Goal: Task Accomplishment & Management: Manage account settings

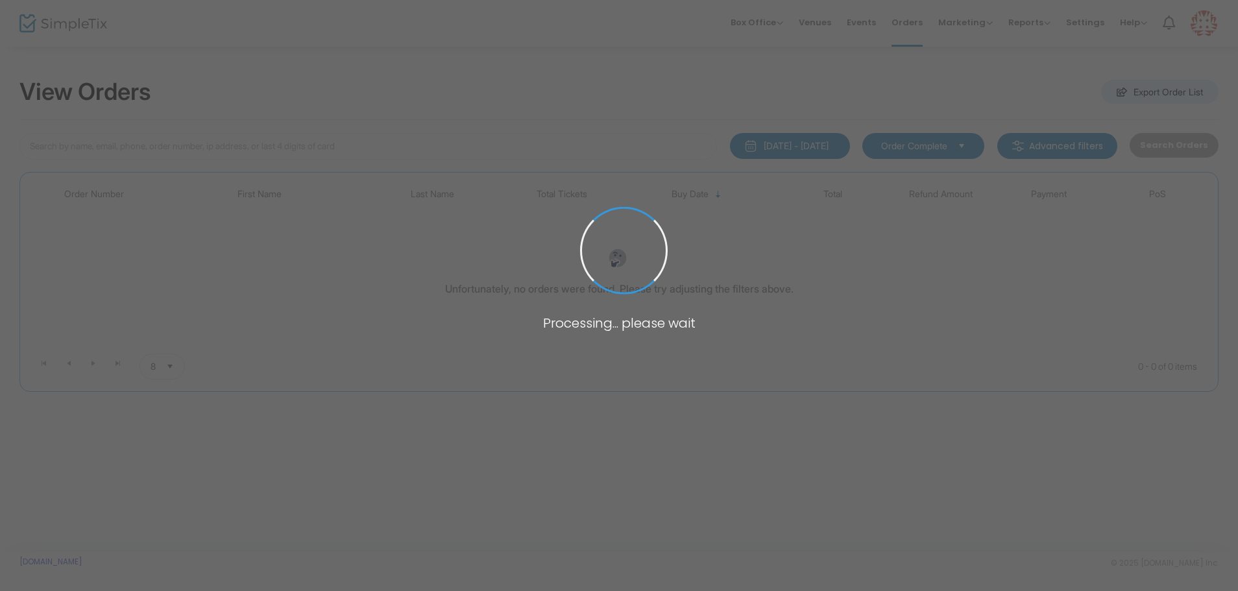
type input "[PERSON_NAME]"
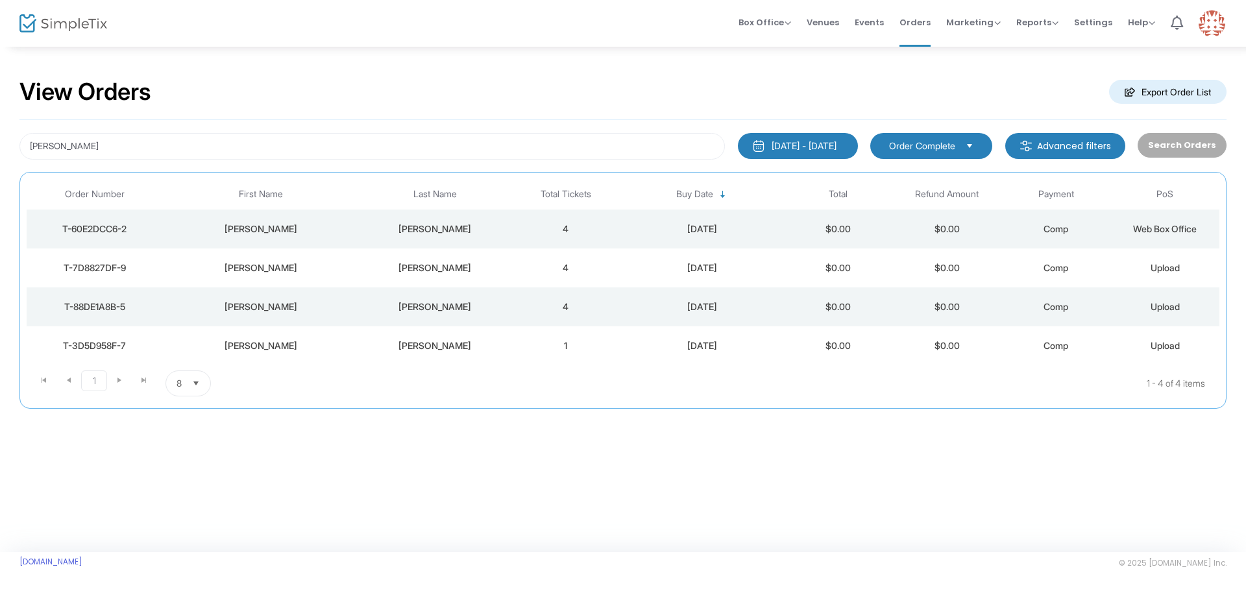
click at [431, 273] on div "[PERSON_NAME]" at bounding box center [435, 268] width 146 height 13
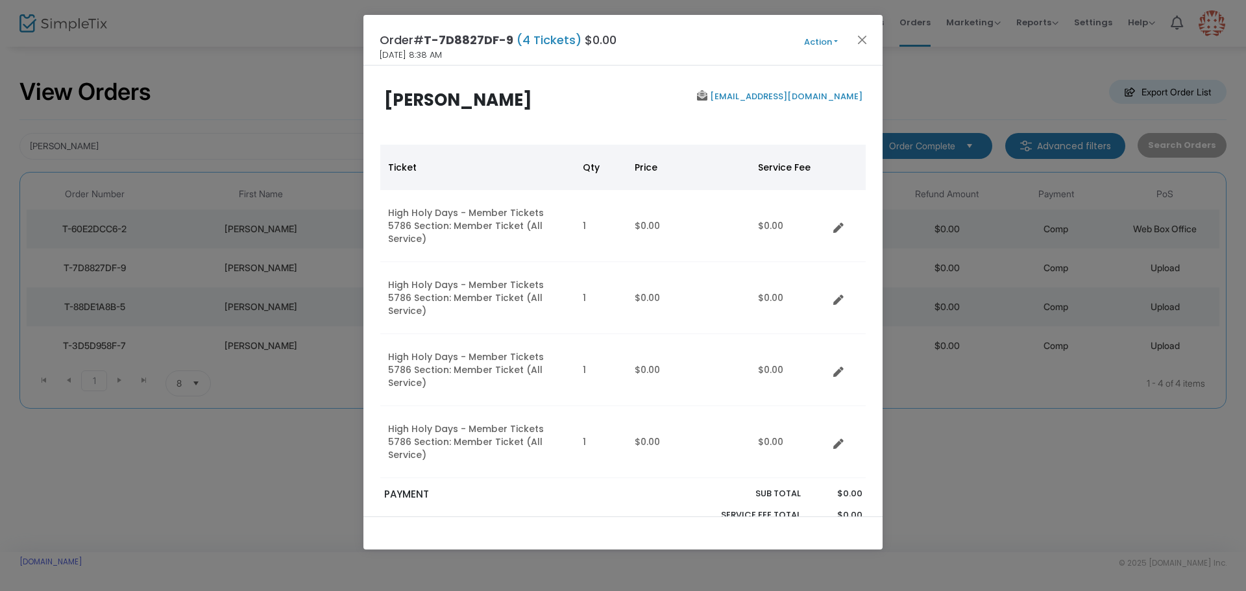
click at [811, 42] on button "Action" at bounding box center [821, 42] width 78 height 14
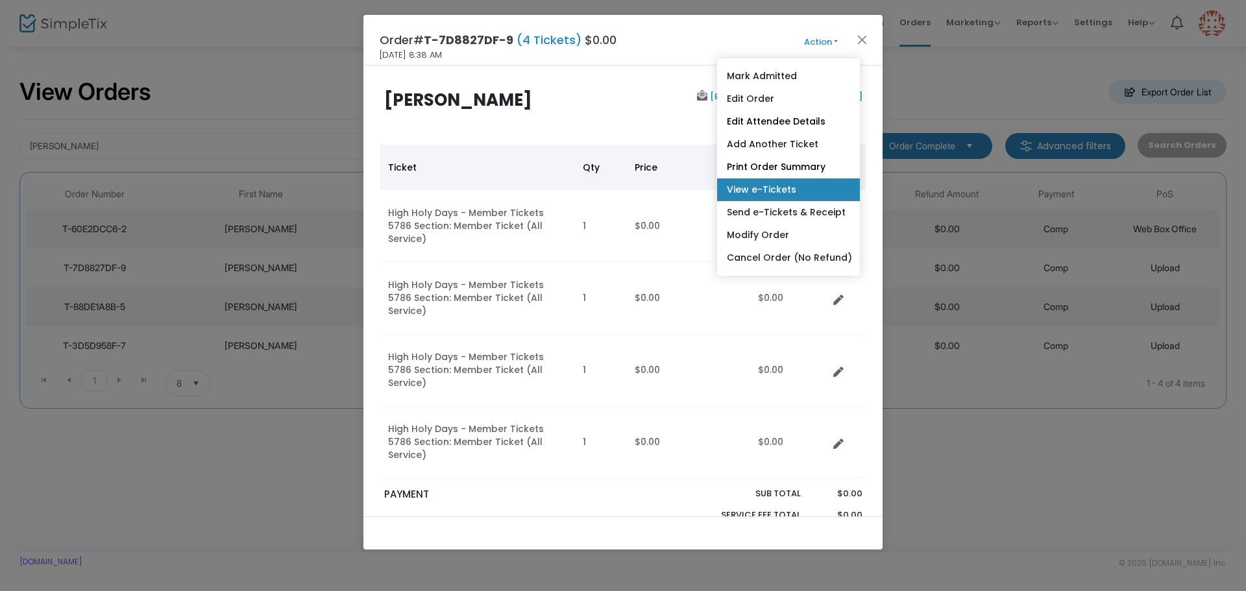
click at [764, 188] on link "View e-Tickets" at bounding box center [788, 189] width 143 height 23
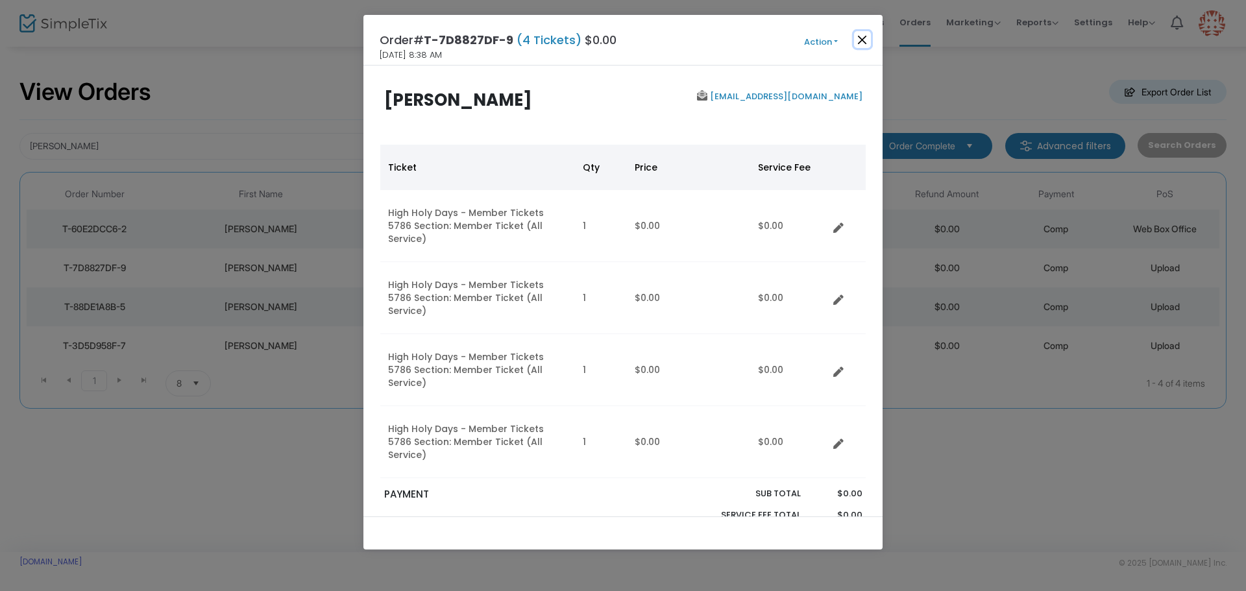
click at [864, 44] on button "Close" at bounding box center [862, 39] width 17 height 17
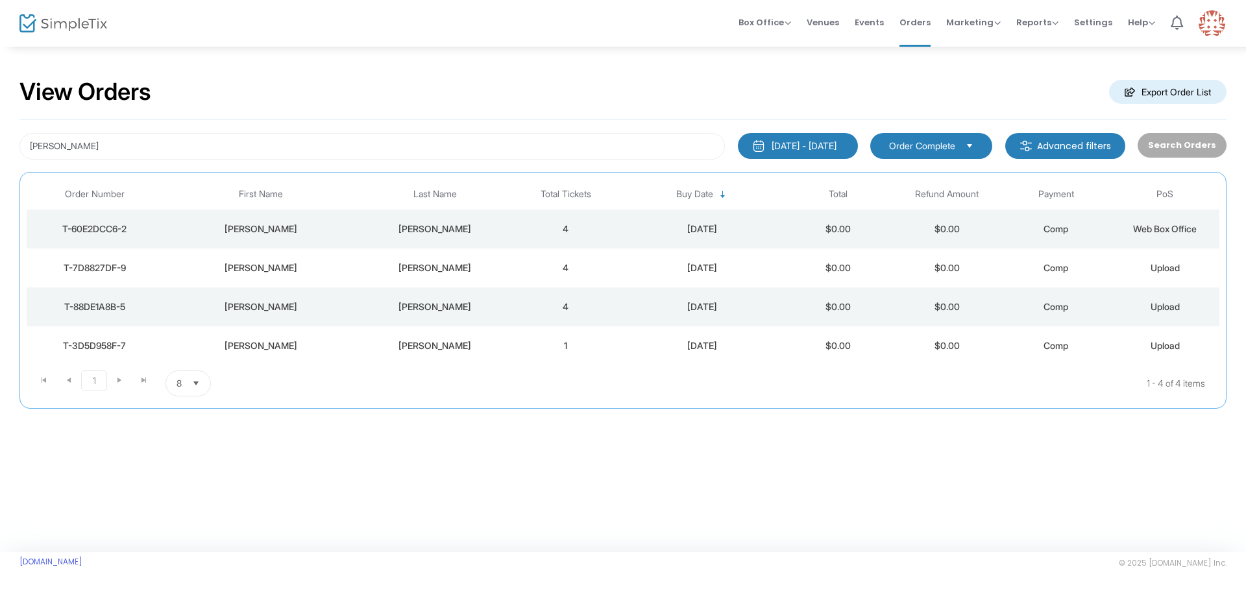
click at [445, 266] on div "[PERSON_NAME]" at bounding box center [435, 268] width 146 height 13
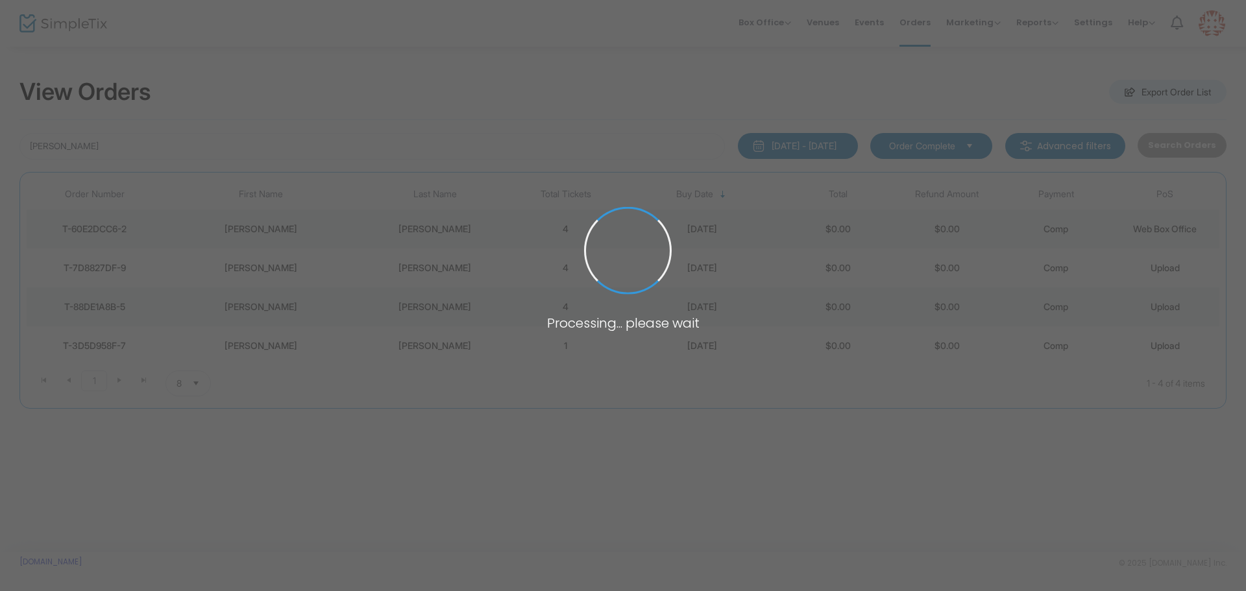
click at [445, 266] on span at bounding box center [623, 295] width 1246 height 591
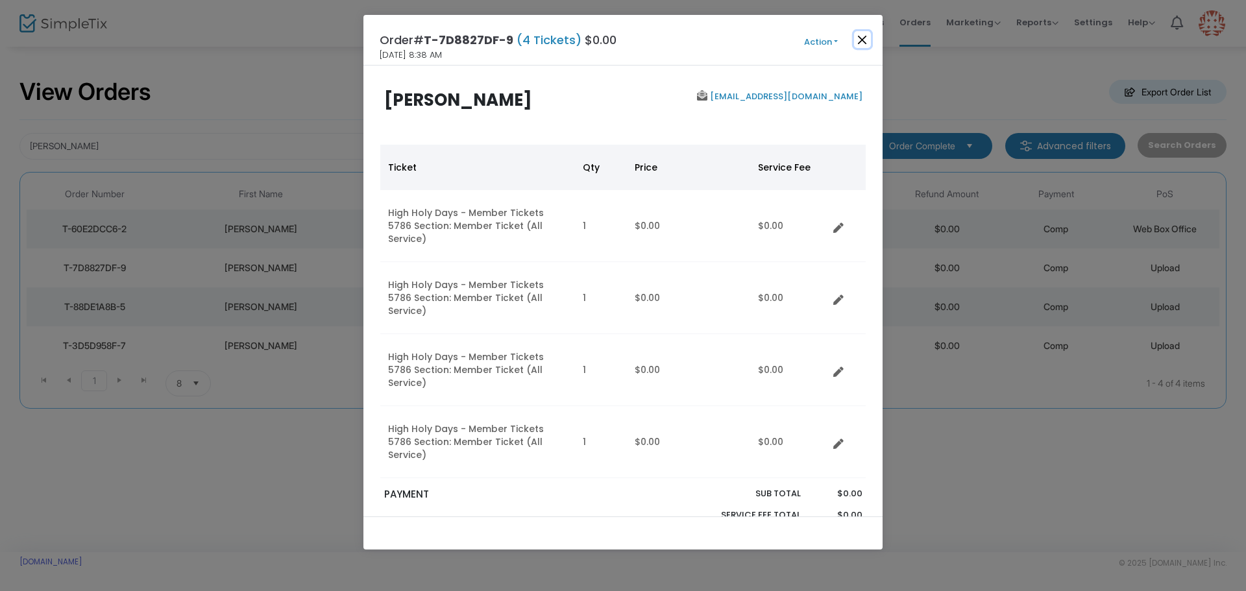
click at [863, 35] on button "Close" at bounding box center [862, 39] width 17 height 17
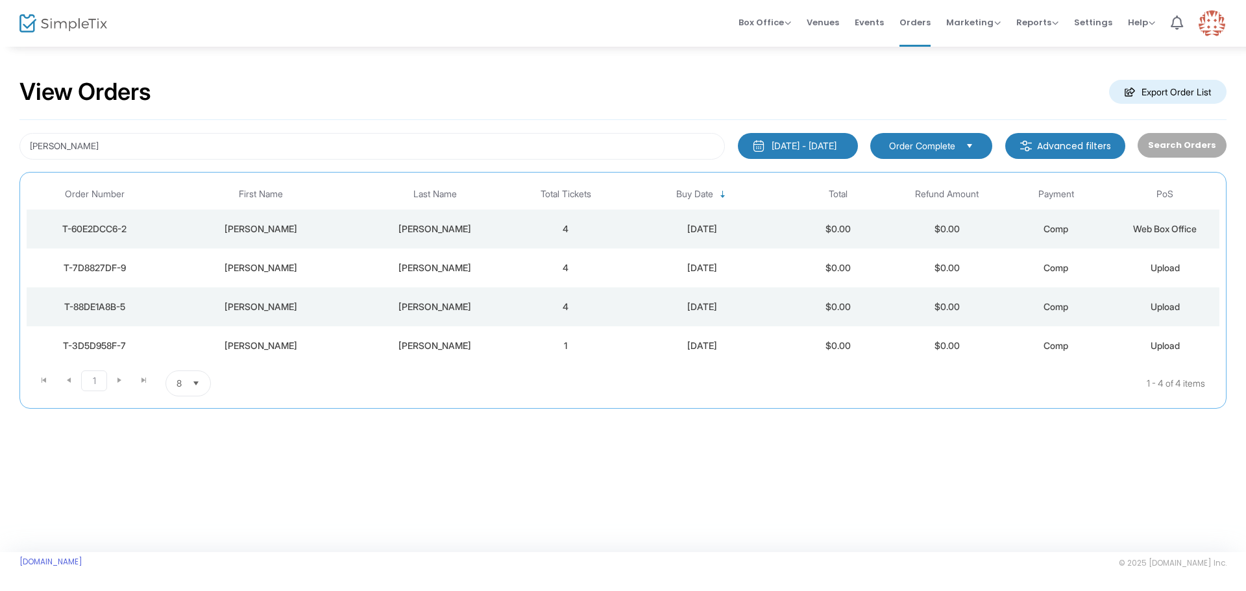
click at [539, 312] on td "4" at bounding box center [565, 306] width 109 height 39
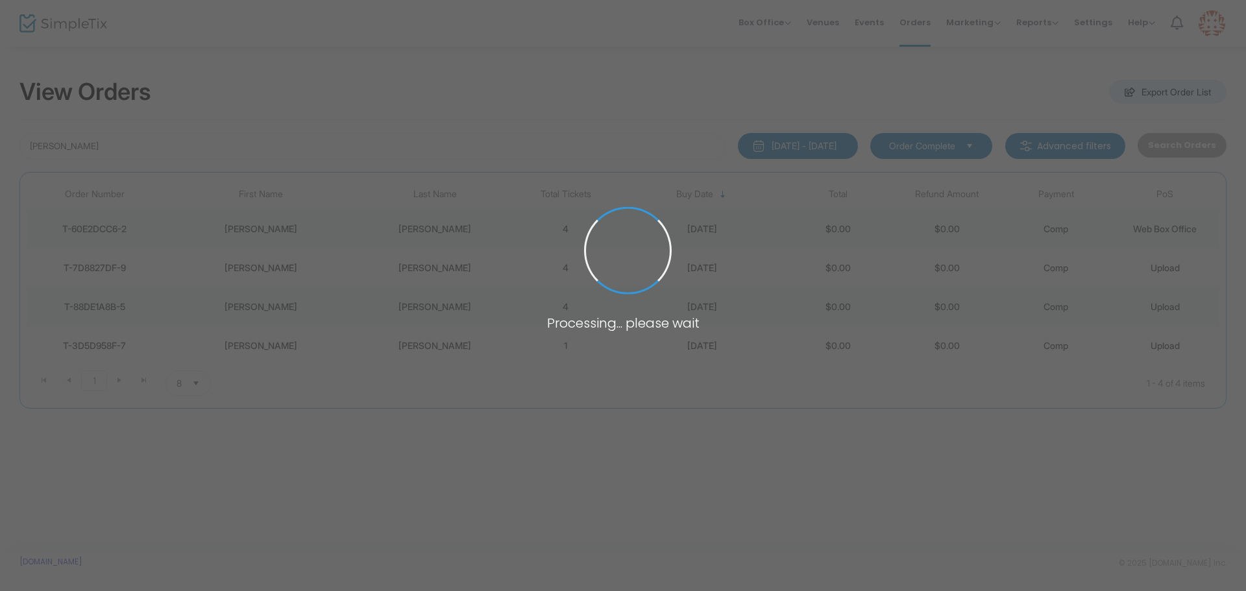
click at [539, 312] on span at bounding box center [623, 295] width 1246 height 591
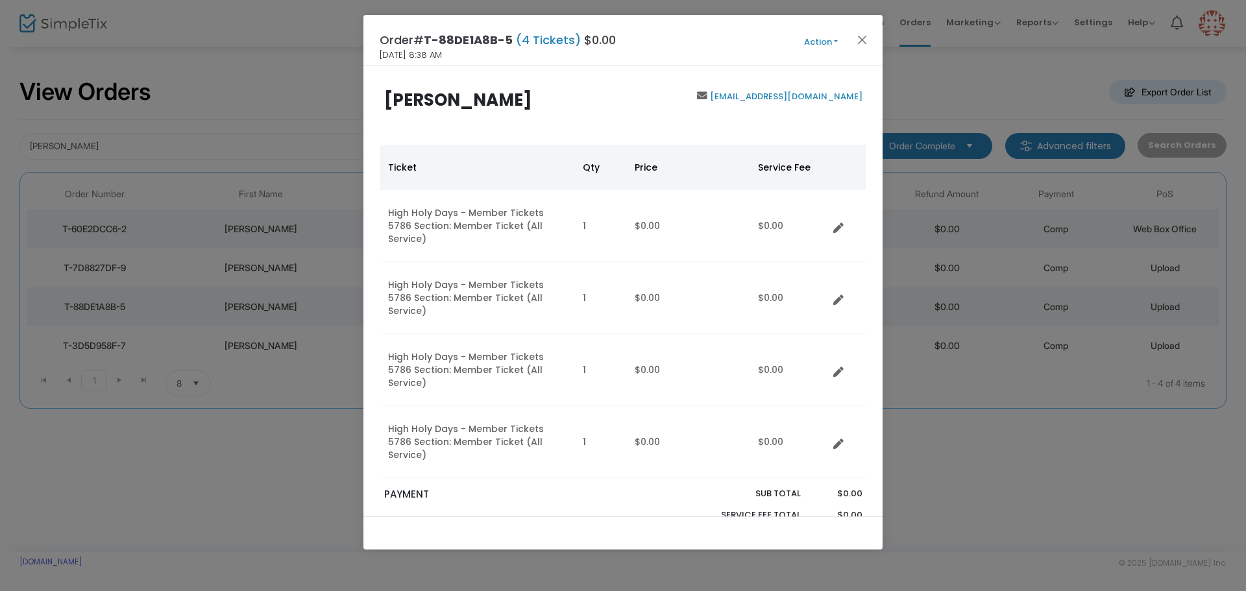
click at [813, 36] on button "Action" at bounding box center [821, 42] width 78 height 14
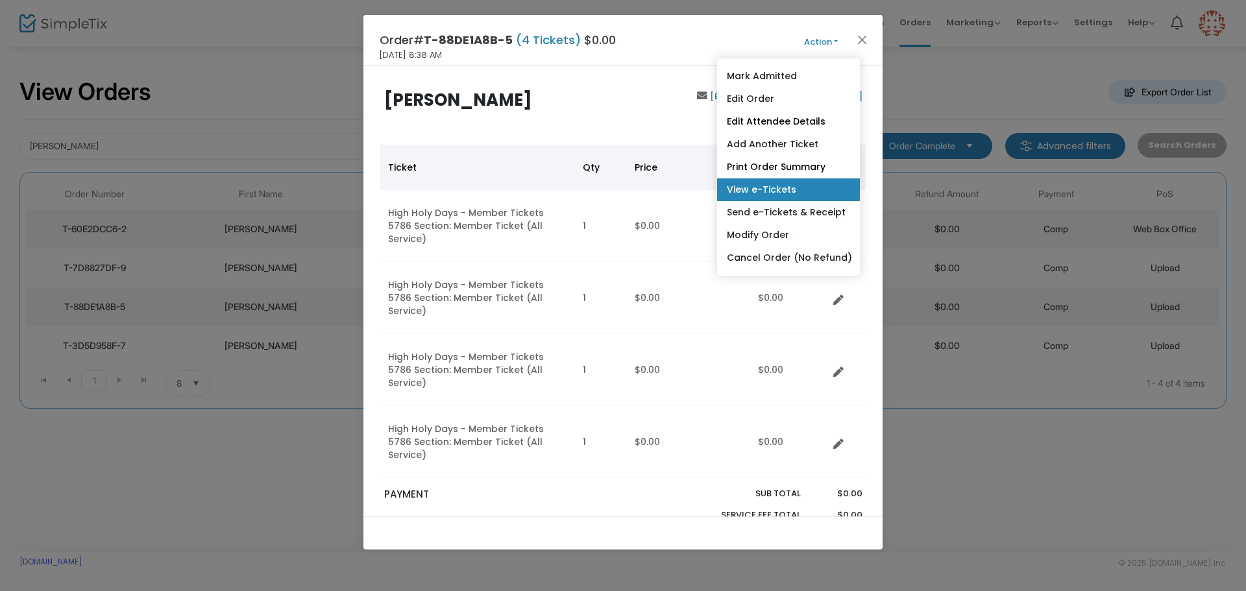
click at [744, 180] on link "View e-Tickets" at bounding box center [788, 189] width 143 height 23
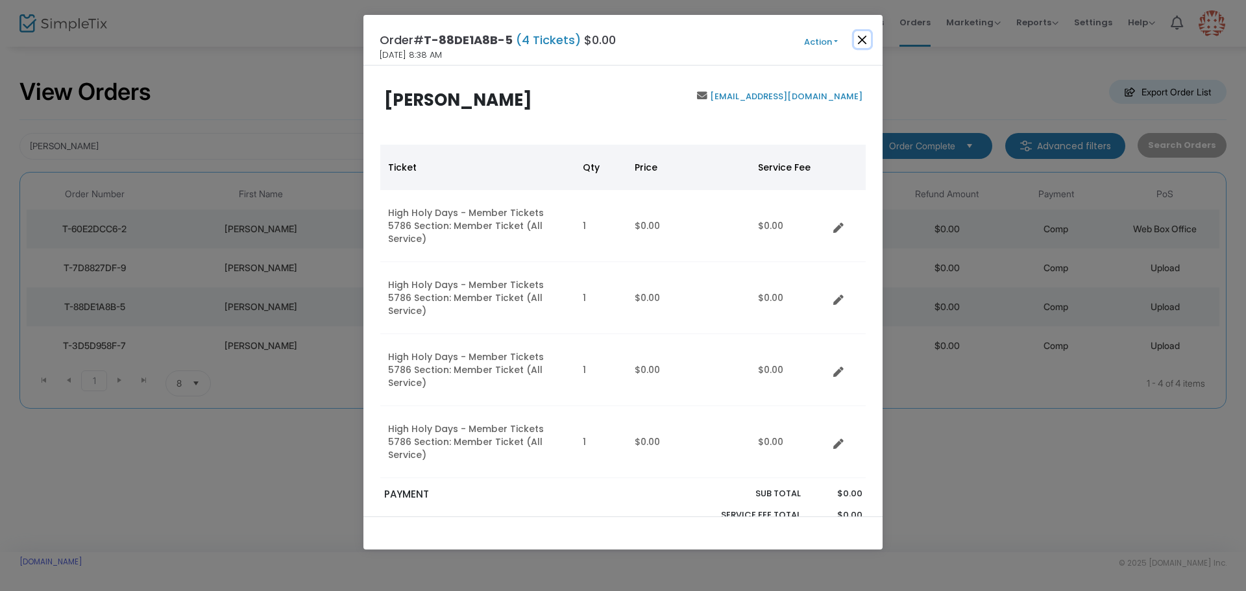
click at [861, 40] on button "Close" at bounding box center [862, 39] width 17 height 17
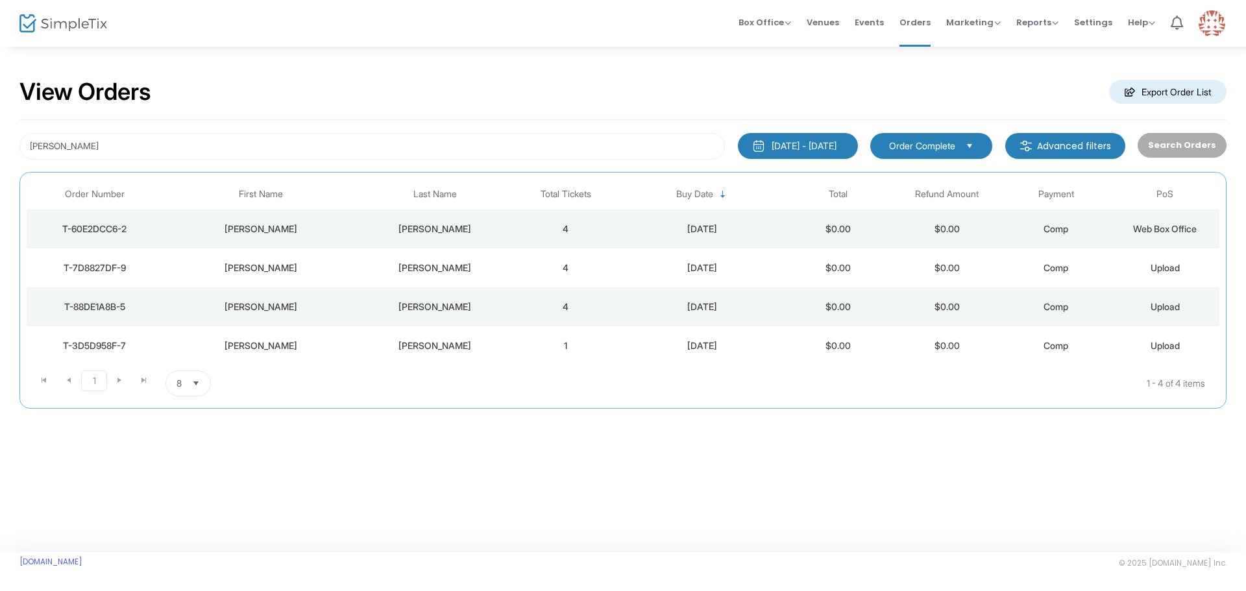
click at [563, 307] on td "4" at bounding box center [565, 306] width 109 height 39
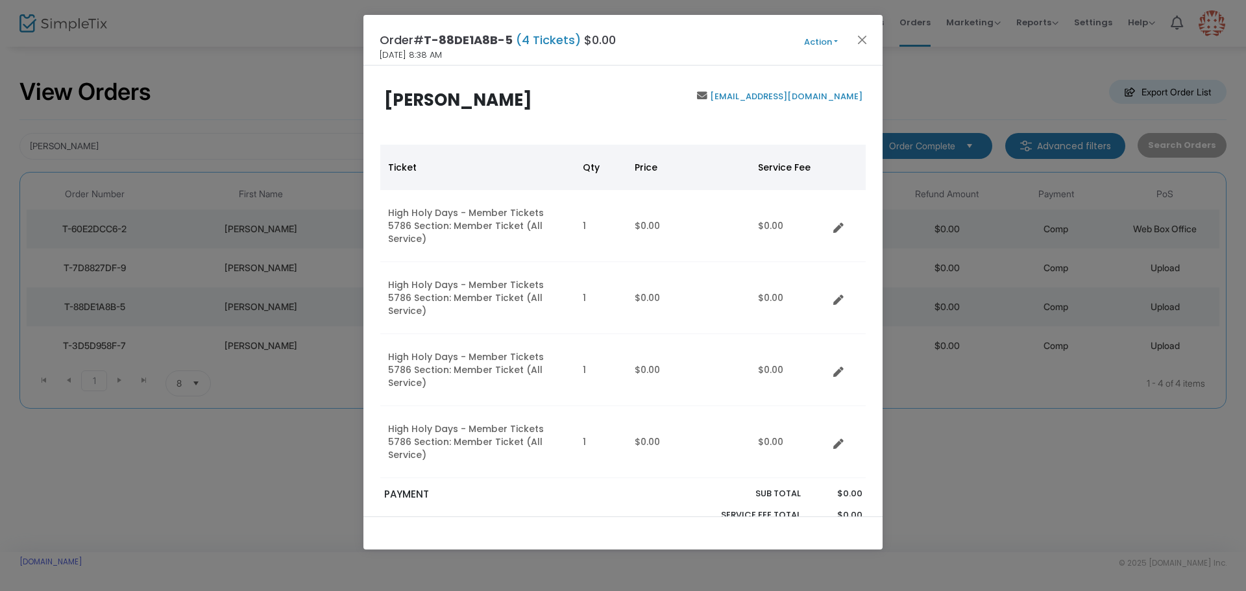
click at [816, 40] on button "Action" at bounding box center [821, 42] width 78 height 14
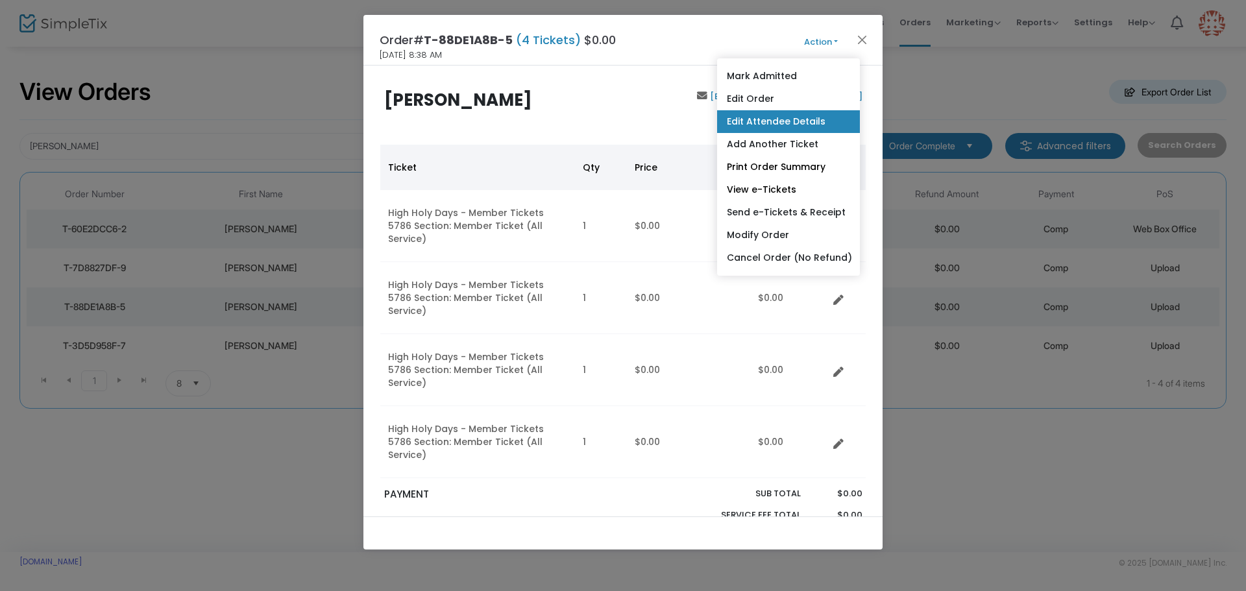
click at [763, 121] on link "Edit Attendee Details" at bounding box center [788, 121] width 143 height 23
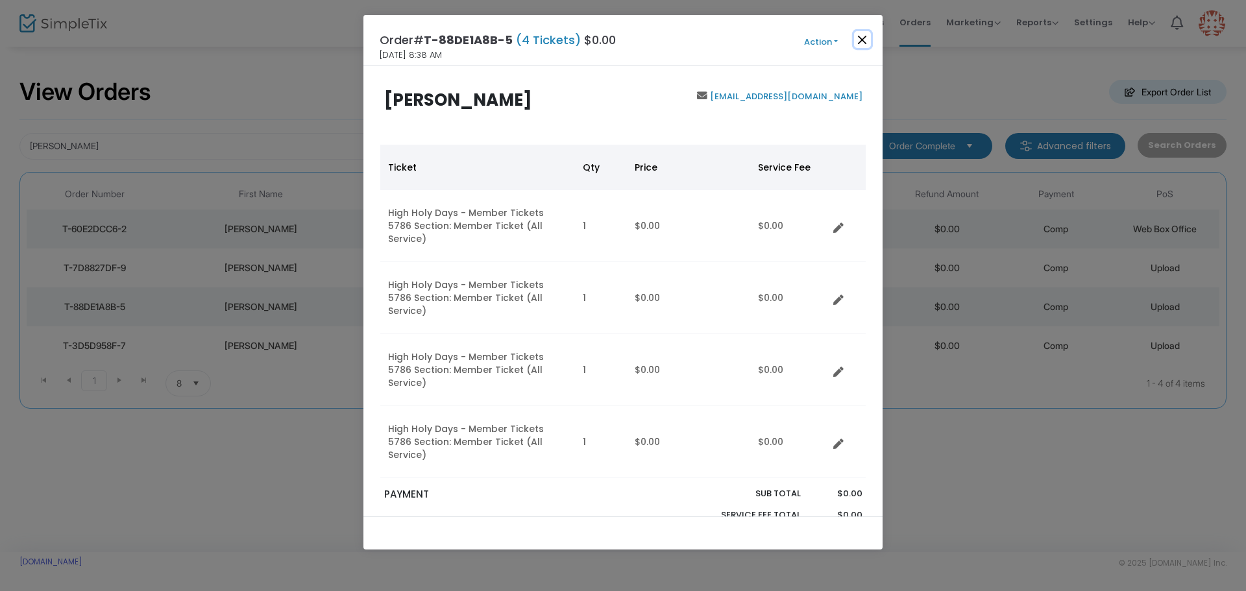
click at [866, 31] on button "Close" at bounding box center [862, 39] width 17 height 17
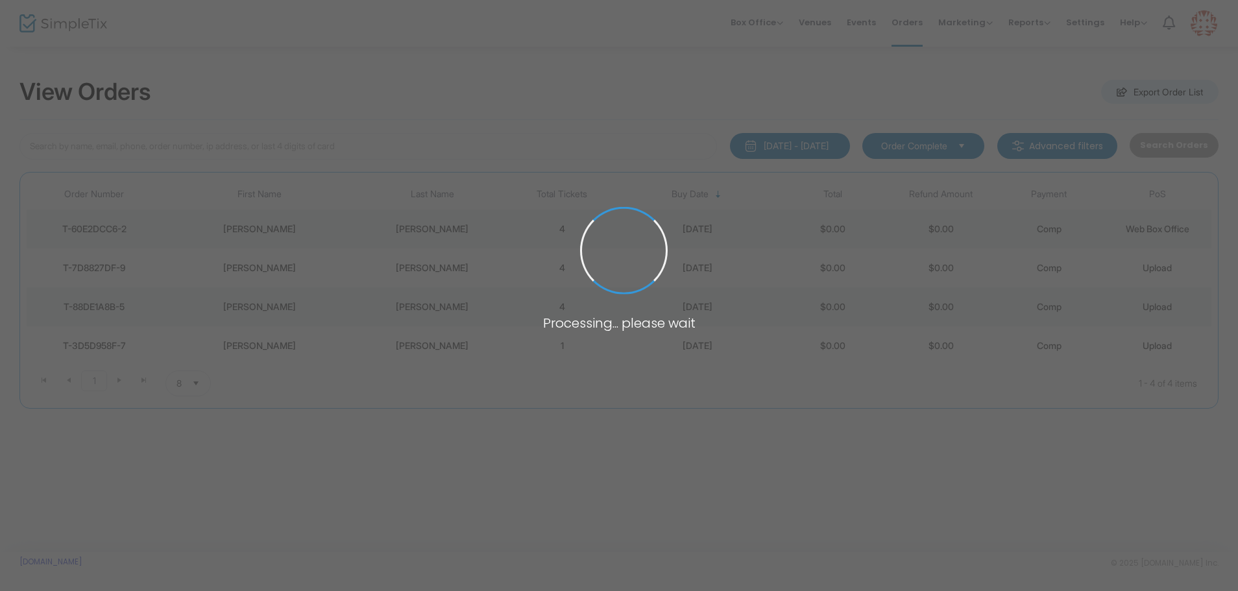
type input "[PERSON_NAME]"
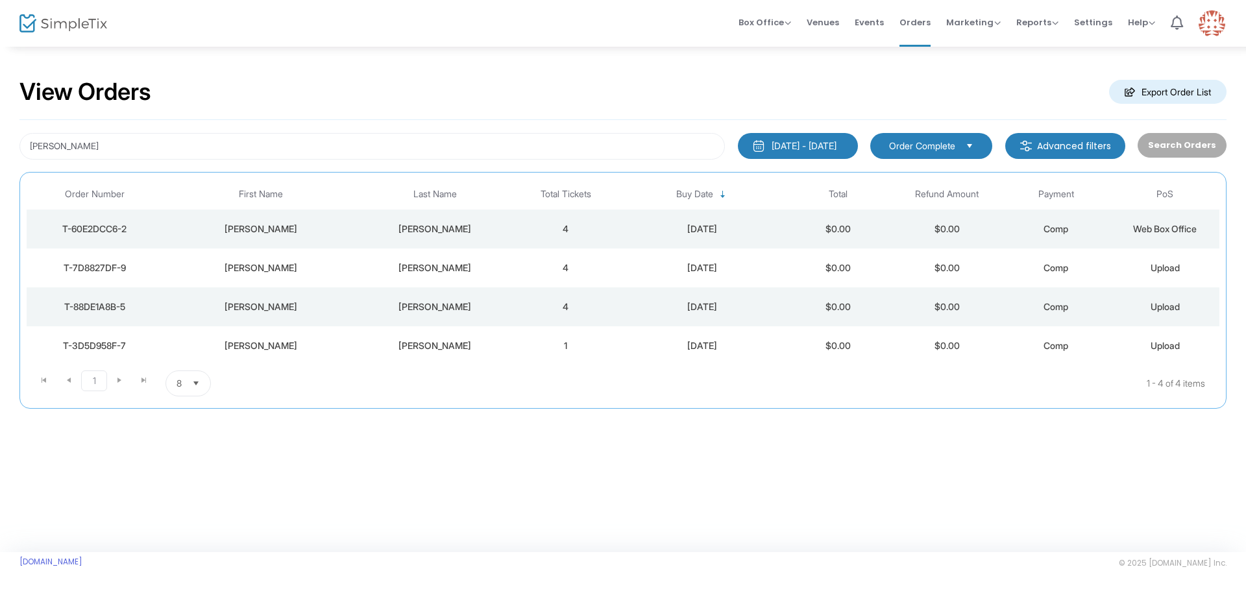
click at [434, 271] on div "[PERSON_NAME]" at bounding box center [435, 268] width 146 height 13
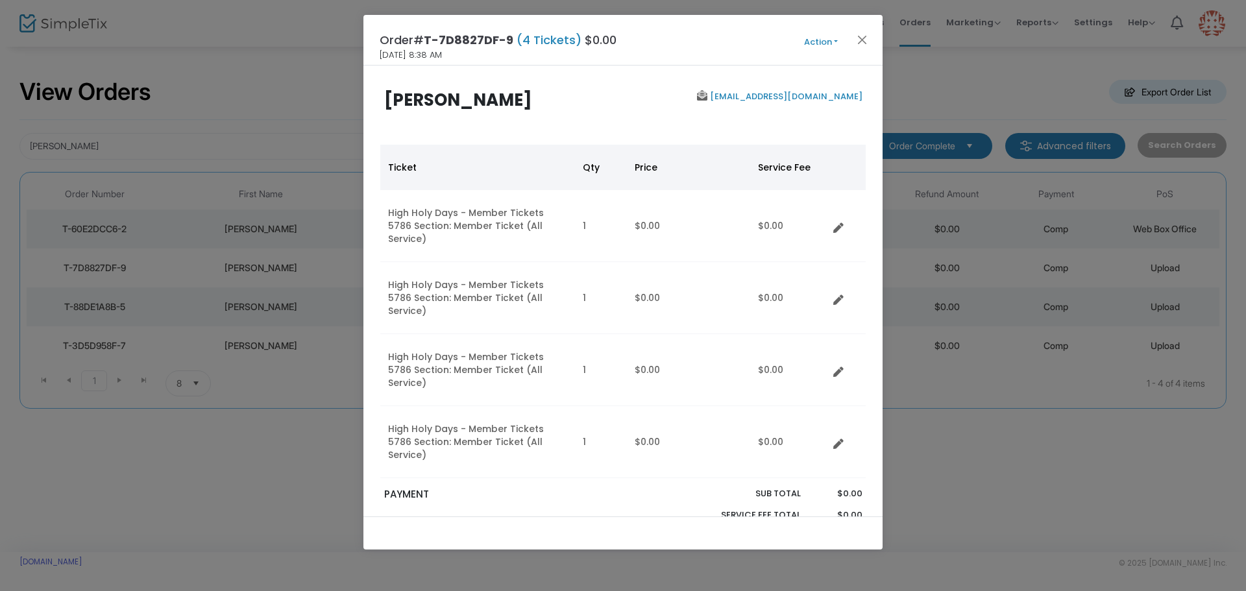
click at [812, 40] on button "Action" at bounding box center [821, 42] width 78 height 14
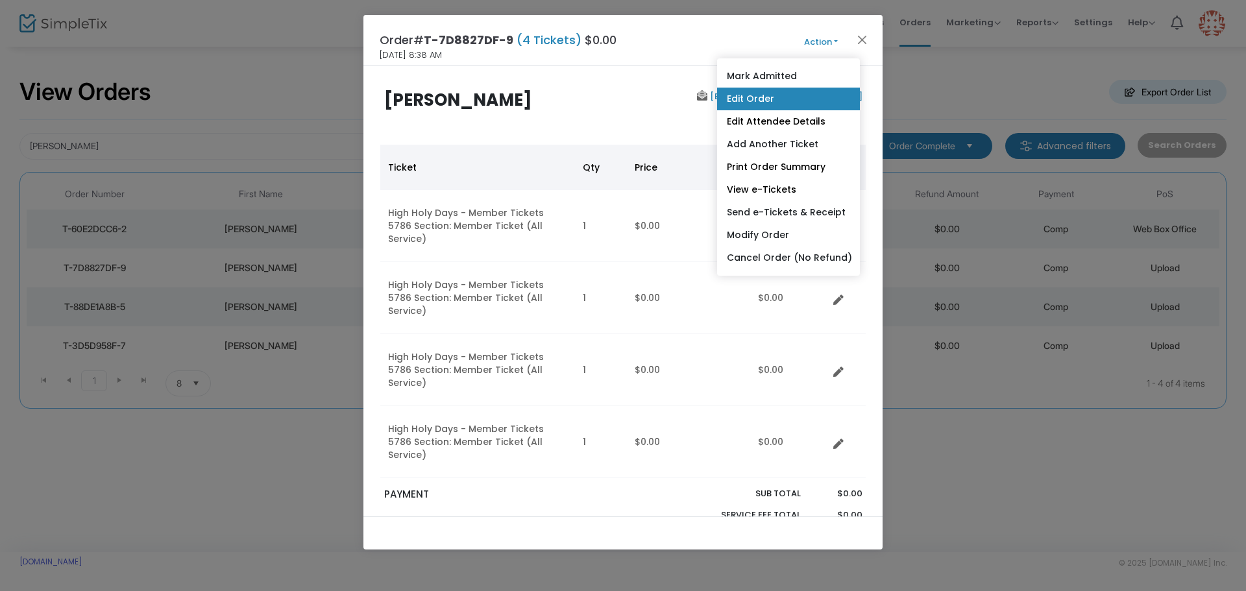
click at [758, 91] on link "Edit Order" at bounding box center [788, 99] width 143 height 23
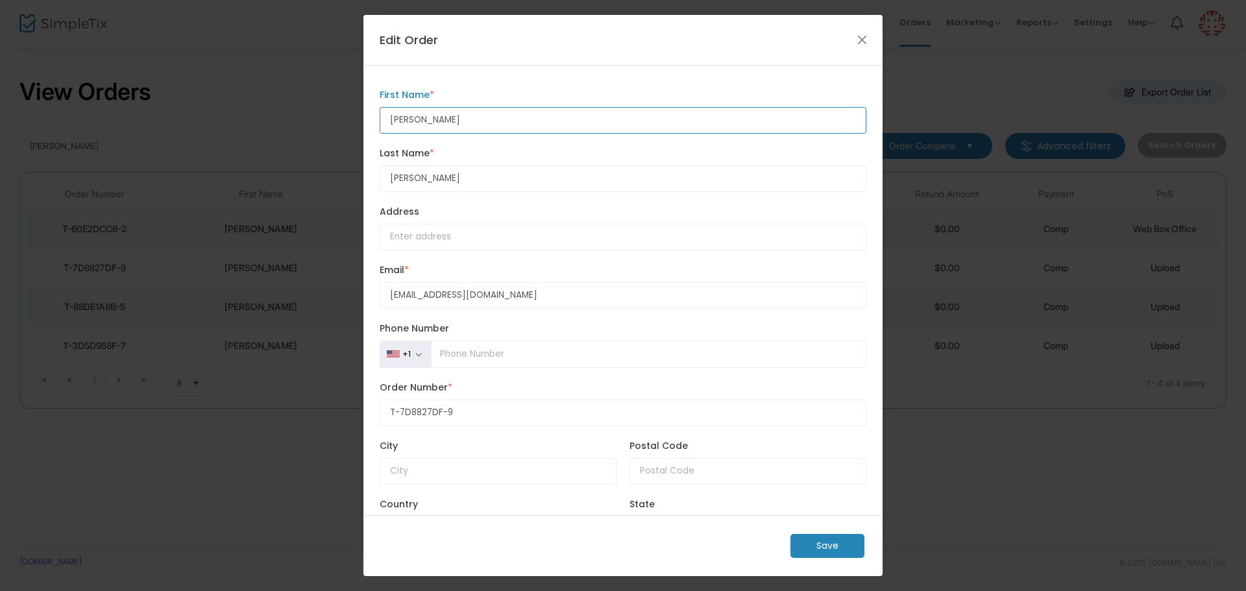
drag, startPoint x: 444, startPoint y: 122, endPoint x: 355, endPoint y: 127, distance: 89.0
click at [355, 127] on ngb-modal-window "Edit Order Shapiro First Name * First Name is required. Katie Last Name * Last …" at bounding box center [623, 295] width 1246 height 591
type input "[PERSON_NAME]"
drag, startPoint x: 419, startPoint y: 178, endPoint x: 354, endPoint y: 164, distance: 66.6
click at [354, 164] on ngb-modal-window "Edit Order Katie First Name * First Name is required. Katie Last Name * Last Na…" at bounding box center [623, 295] width 1246 height 591
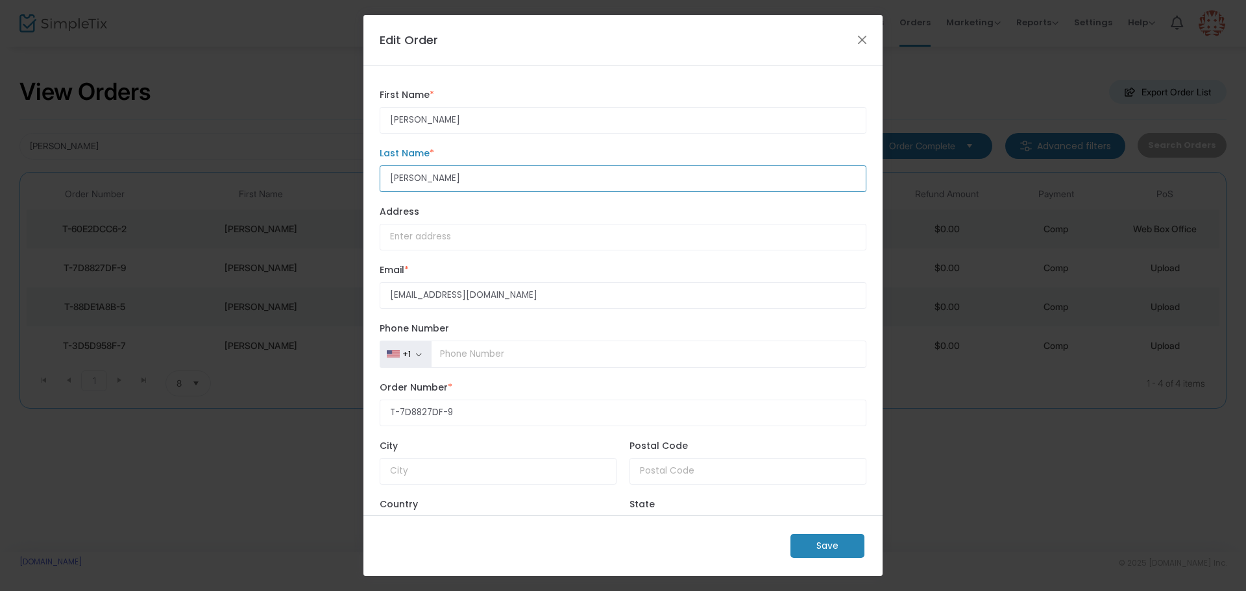
type input "[PERSON_NAME]"
click at [820, 557] on m-button "Save" at bounding box center [827, 546] width 74 height 24
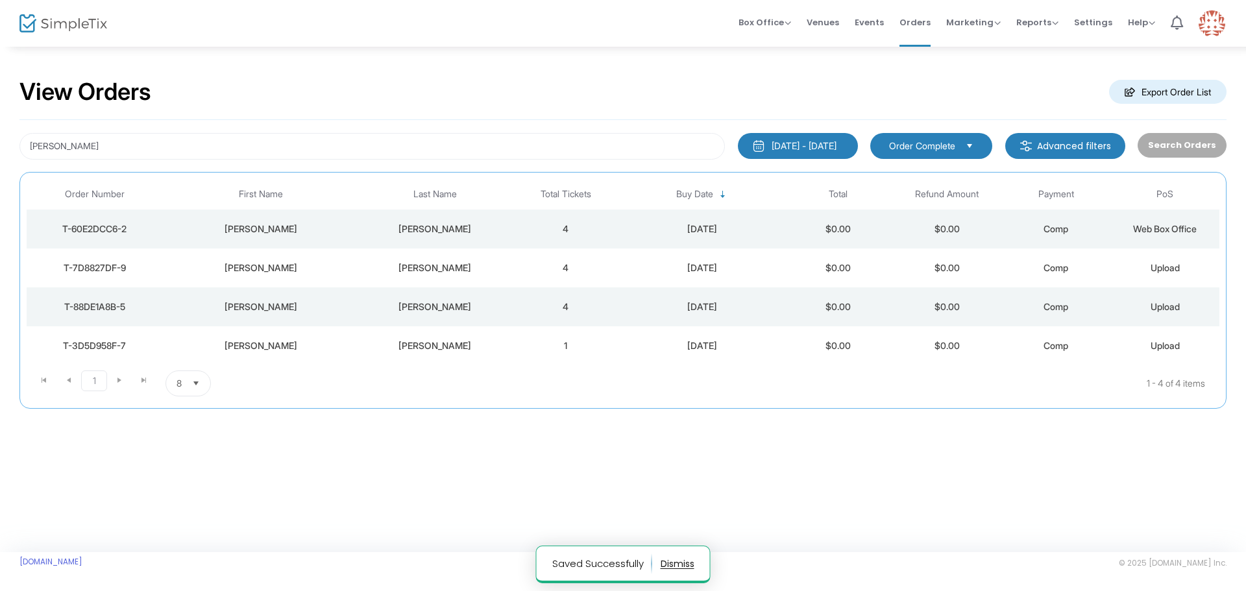
click at [441, 311] on div "[PERSON_NAME]" at bounding box center [435, 306] width 146 height 13
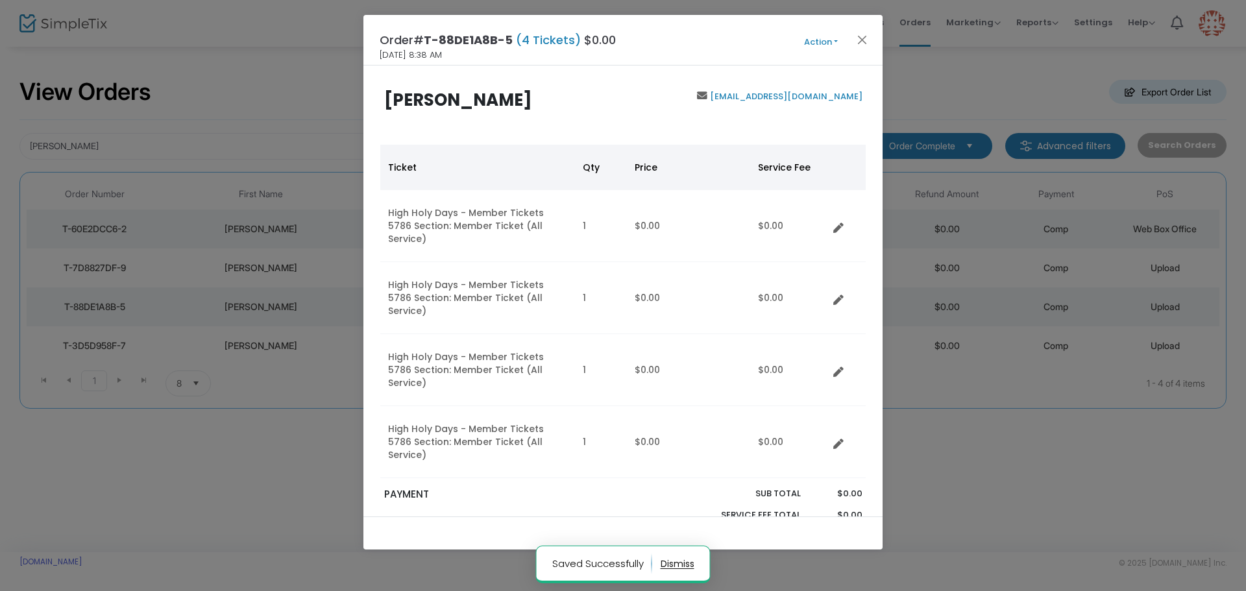
click at [806, 45] on button "Action" at bounding box center [821, 42] width 78 height 14
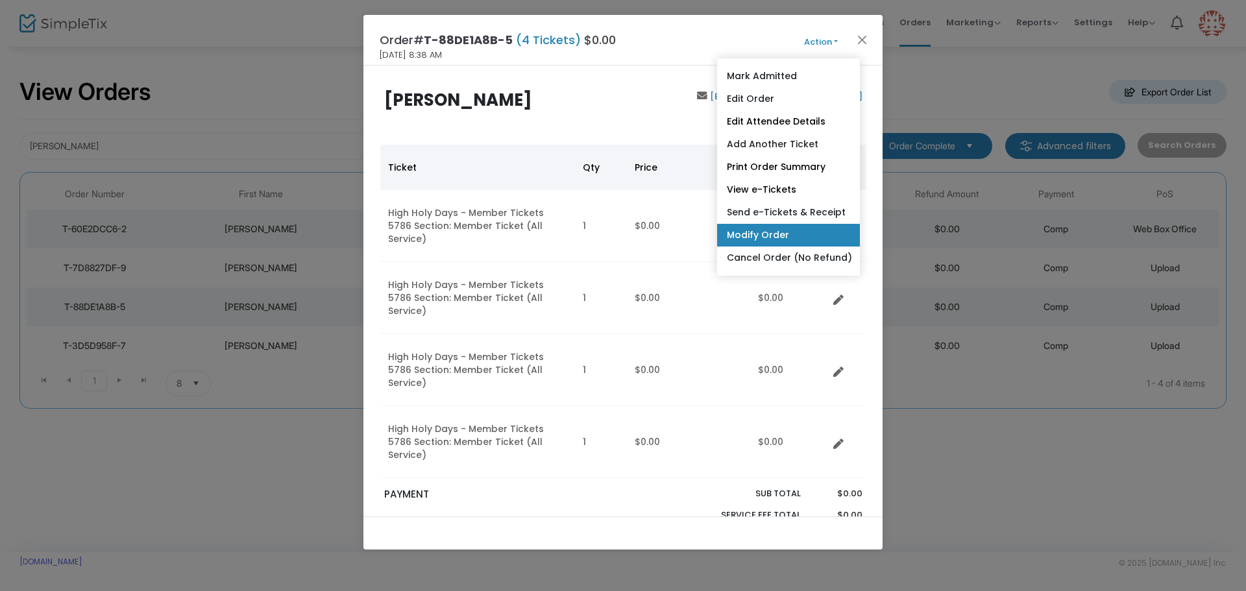
click at [757, 228] on link "Modify Order" at bounding box center [788, 235] width 143 height 23
radio input "true"
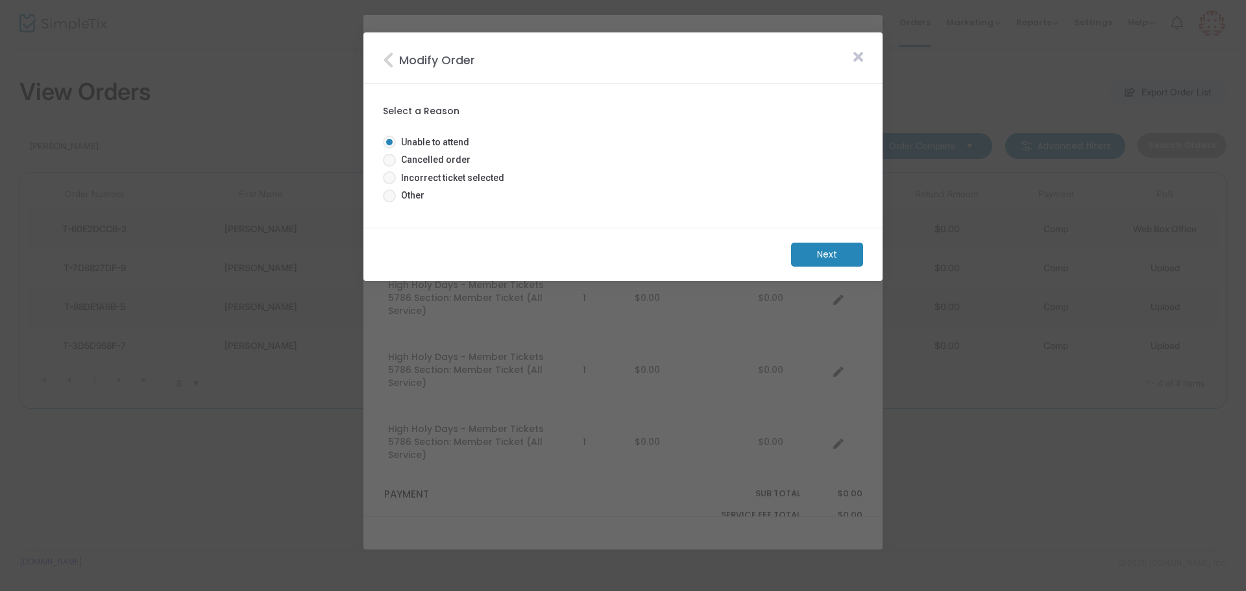
click at [859, 51] on icon at bounding box center [858, 57] width 10 height 14
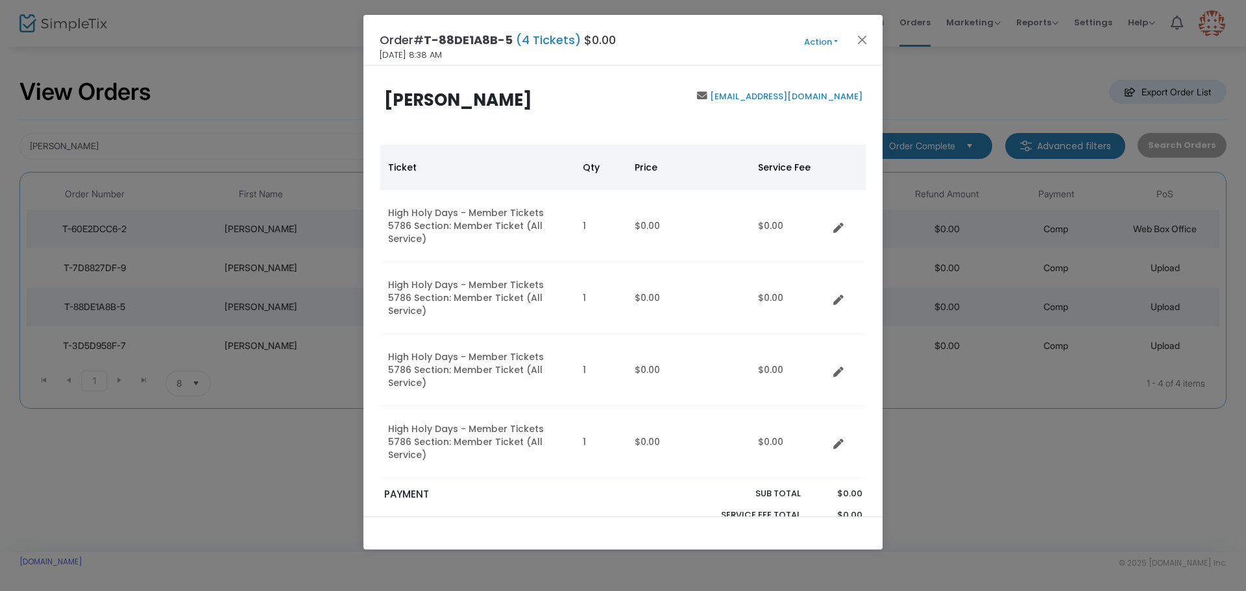
click at [859, 51] on div "Order# T-88DE1A8B-5 (4 Tickets) $0.00 9/18/2025 8:38 AM Action Mark Admitted Ed…" at bounding box center [622, 40] width 519 height 51
click at [866, 34] on button "Close" at bounding box center [862, 39] width 17 height 17
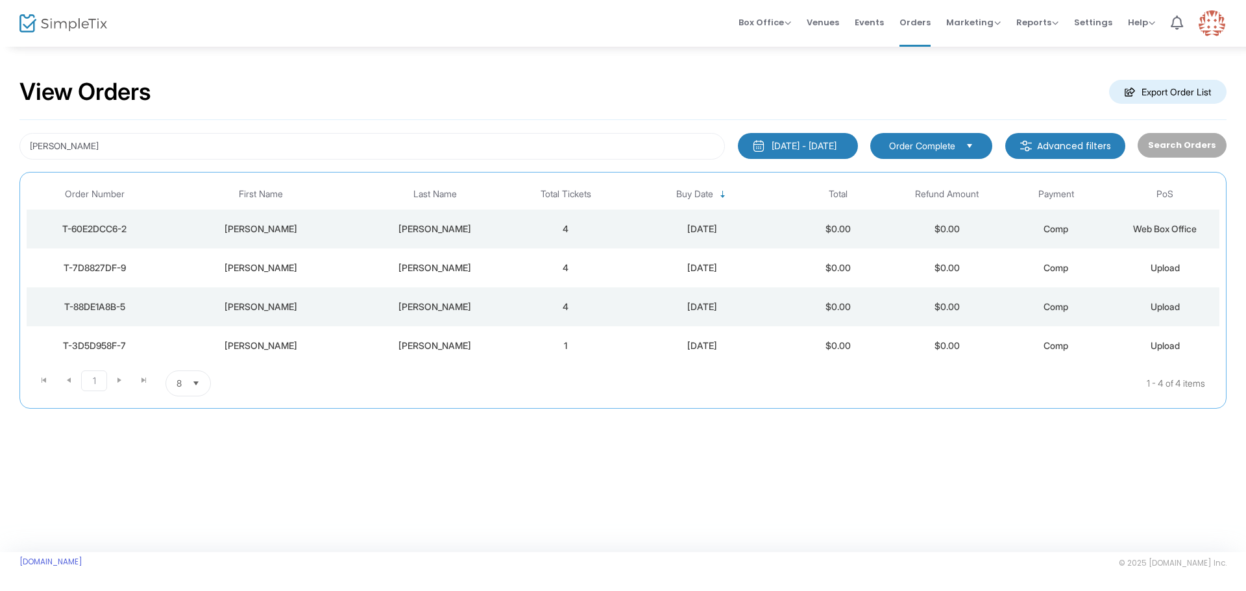
click at [424, 303] on div "[PERSON_NAME]" at bounding box center [435, 306] width 146 height 13
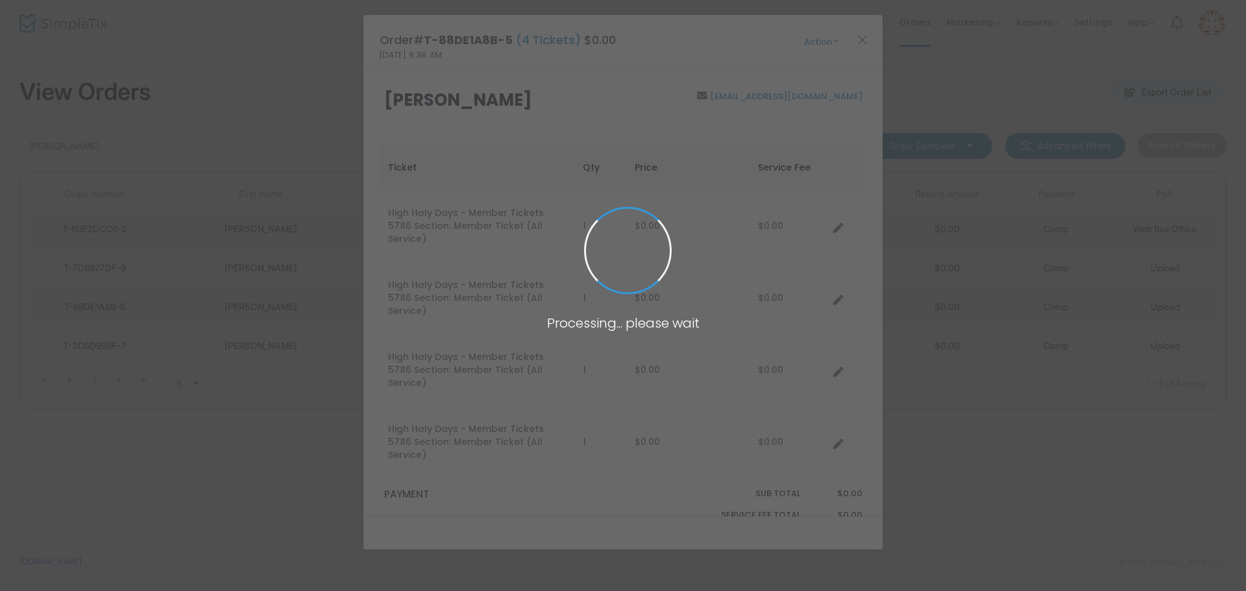
click at [424, 303] on span at bounding box center [623, 295] width 1246 height 591
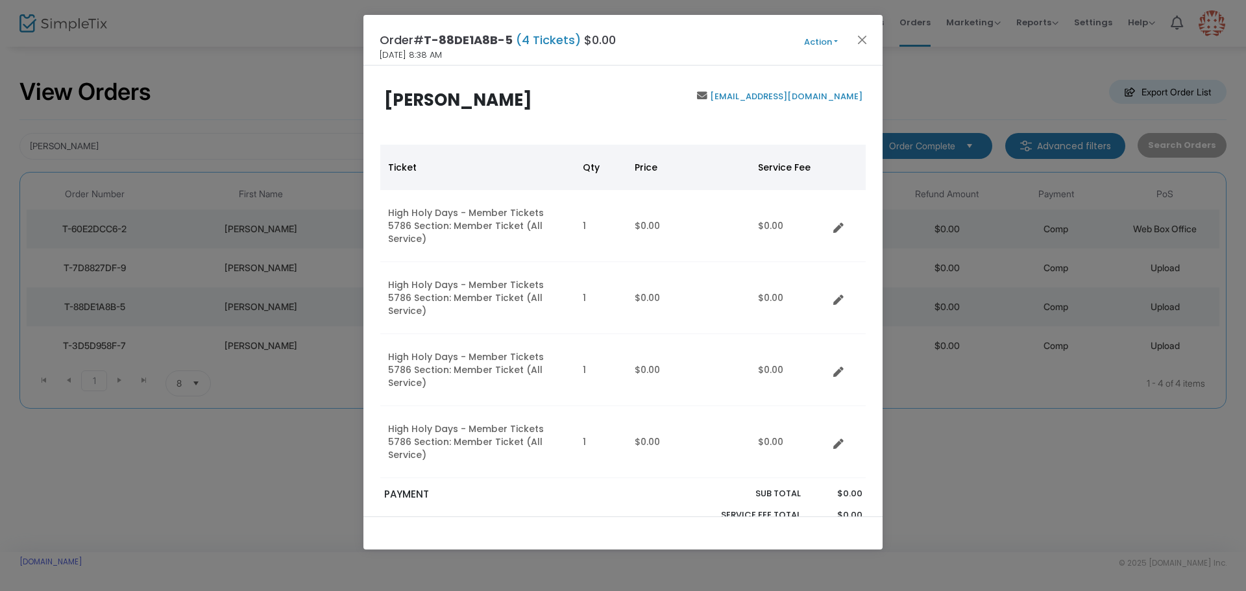
click at [818, 40] on button "Action" at bounding box center [821, 42] width 78 height 14
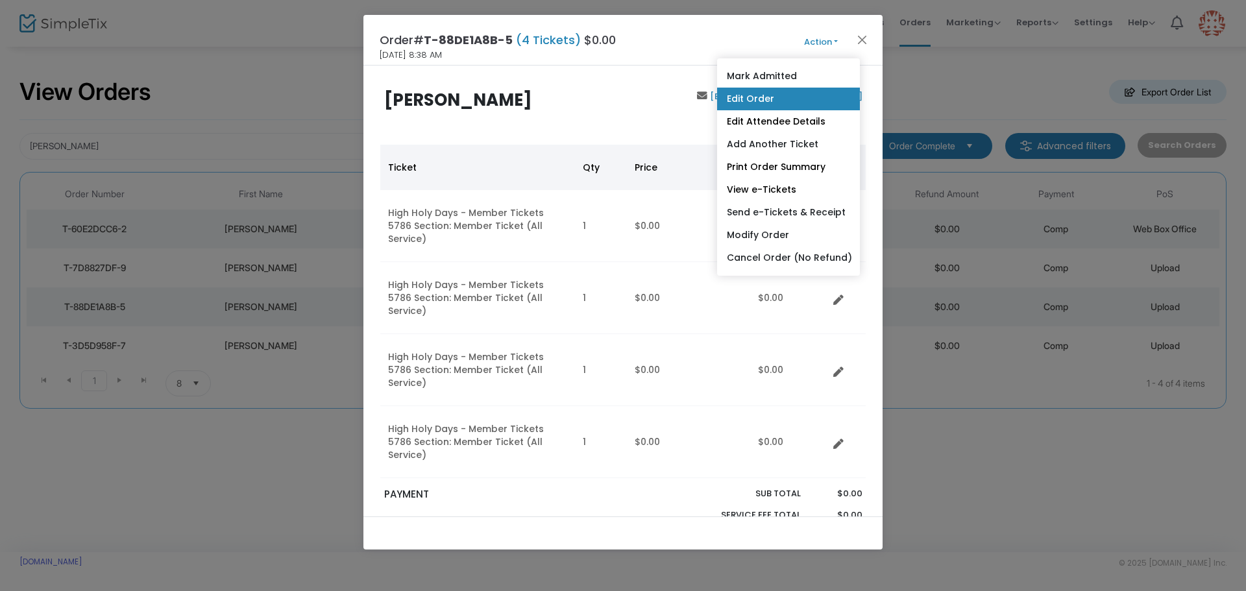
click at [757, 100] on link "Edit Order" at bounding box center [788, 99] width 143 height 23
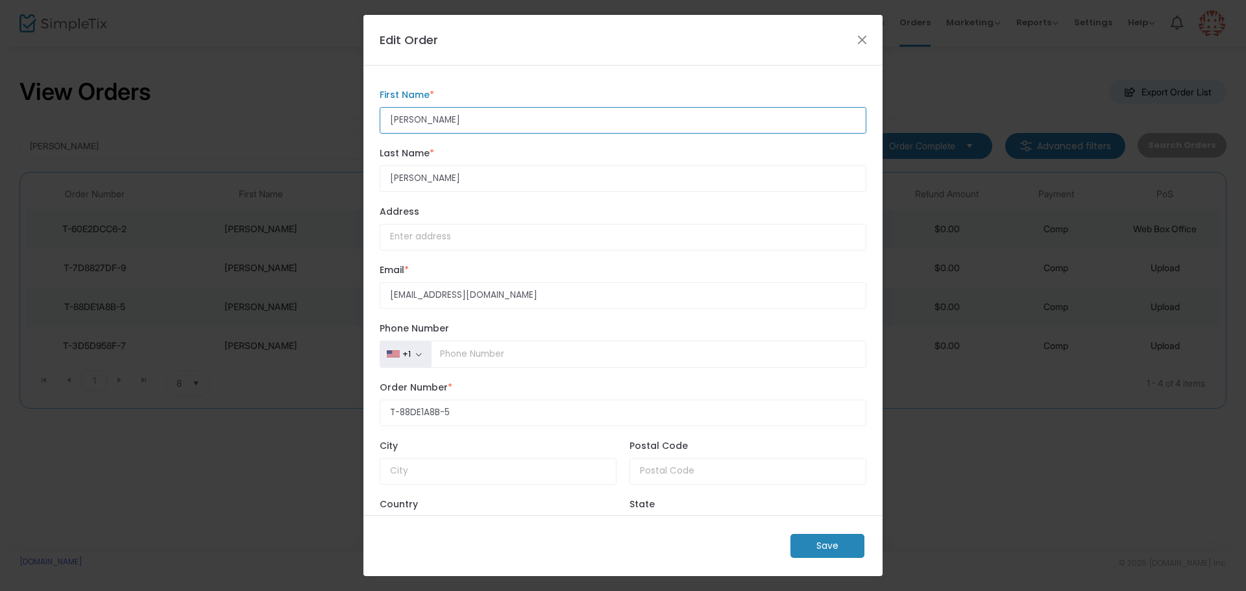
drag, startPoint x: 465, startPoint y: 121, endPoint x: 359, endPoint y: 124, distance: 105.8
click at [359, 124] on ngb-modal-window "Edit Order Shapiro First Name * First Name is required. Michael Last Name * Las…" at bounding box center [623, 295] width 1246 height 591
type input "[PERSON_NAME]"
drag, startPoint x: 435, startPoint y: 178, endPoint x: 334, endPoint y: 171, distance: 101.5
click at [334, 171] on ngb-modal-window "Edit Order Michael First Name * First Name is required. Michael Last Name * Las…" at bounding box center [623, 295] width 1246 height 591
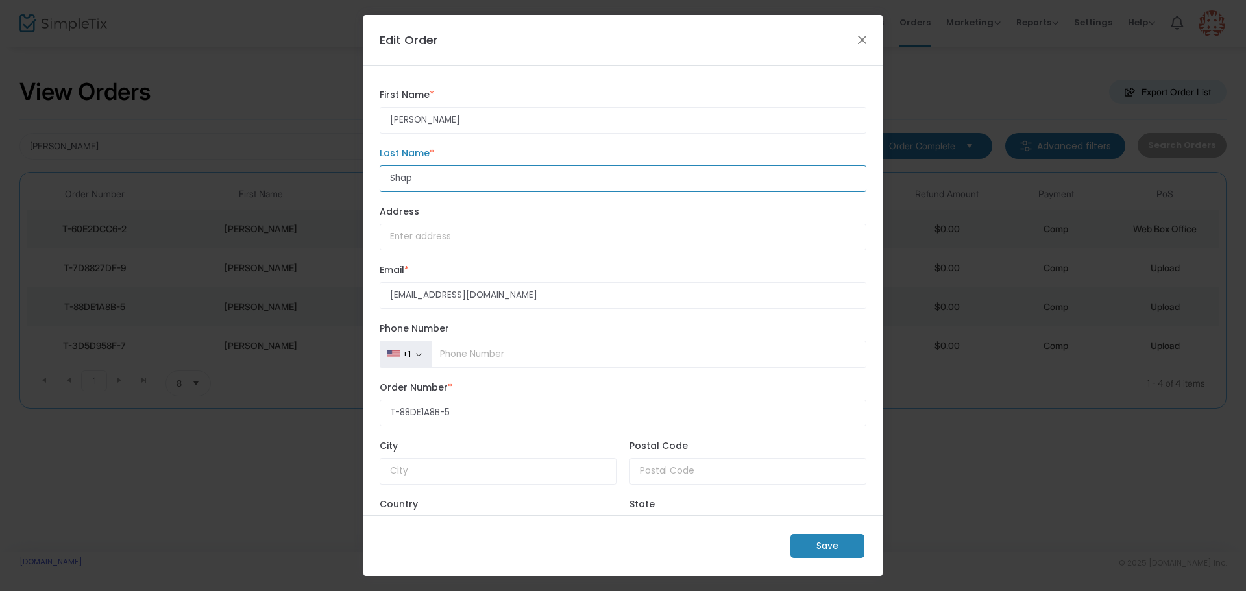
type input "[PERSON_NAME]"
click at [812, 544] on m-button "Save" at bounding box center [827, 546] width 74 height 24
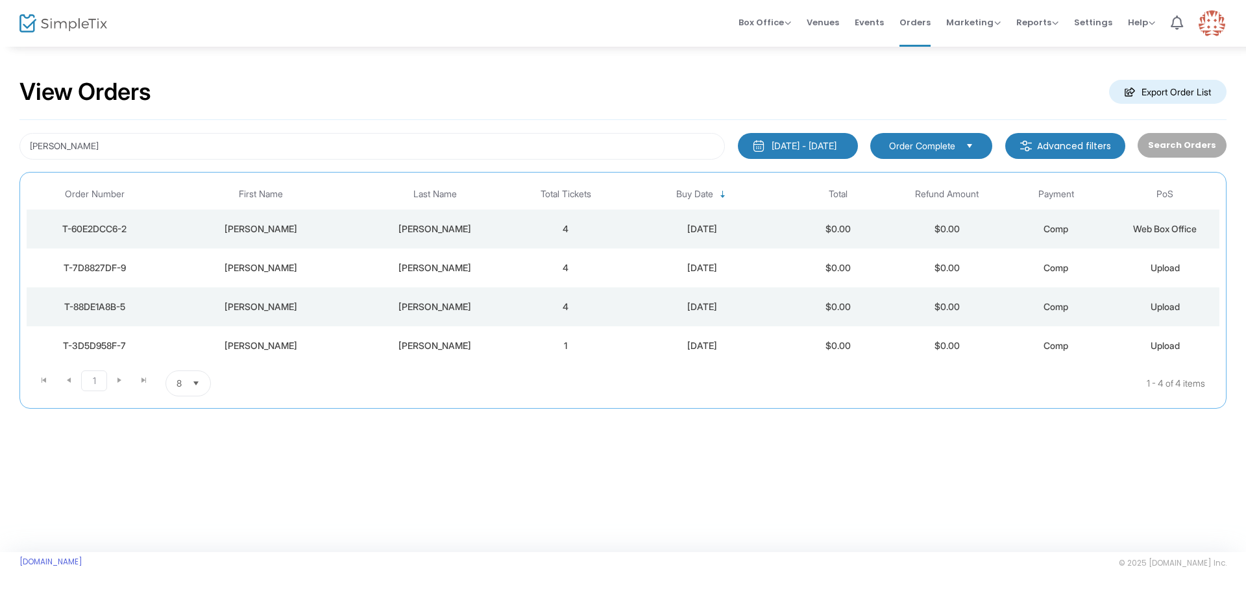
click at [438, 306] on div "[PERSON_NAME]" at bounding box center [435, 306] width 146 height 13
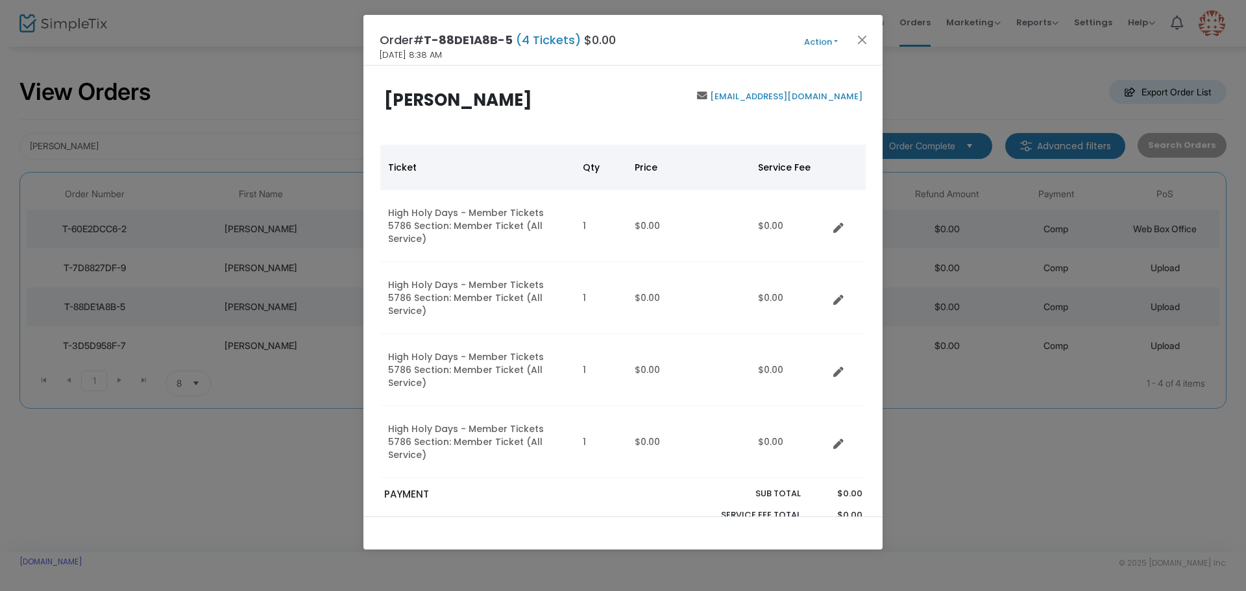
click at [816, 40] on button "Action" at bounding box center [821, 42] width 78 height 14
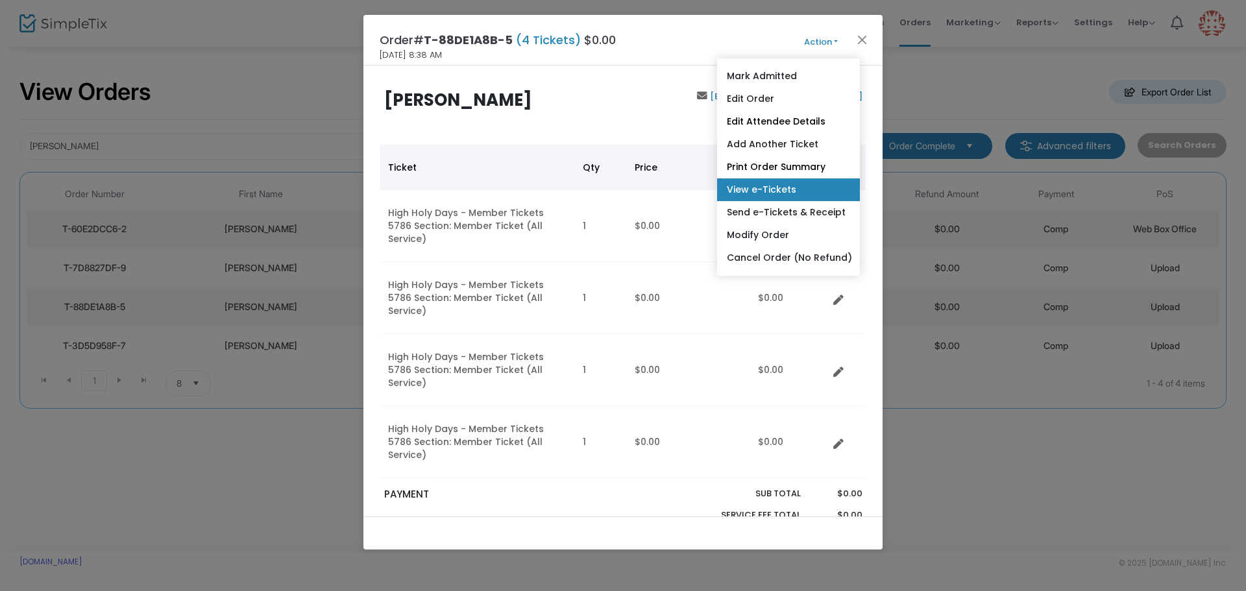
click at [772, 192] on link "View e-Tickets" at bounding box center [788, 189] width 143 height 23
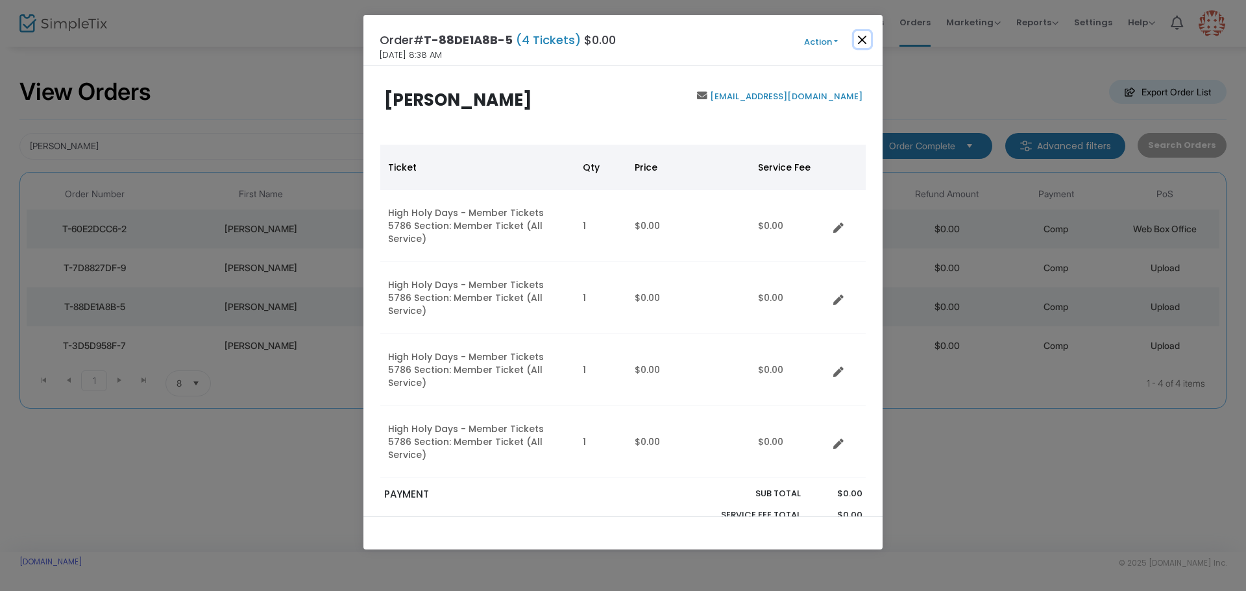
click at [858, 36] on button "Close" at bounding box center [862, 39] width 17 height 17
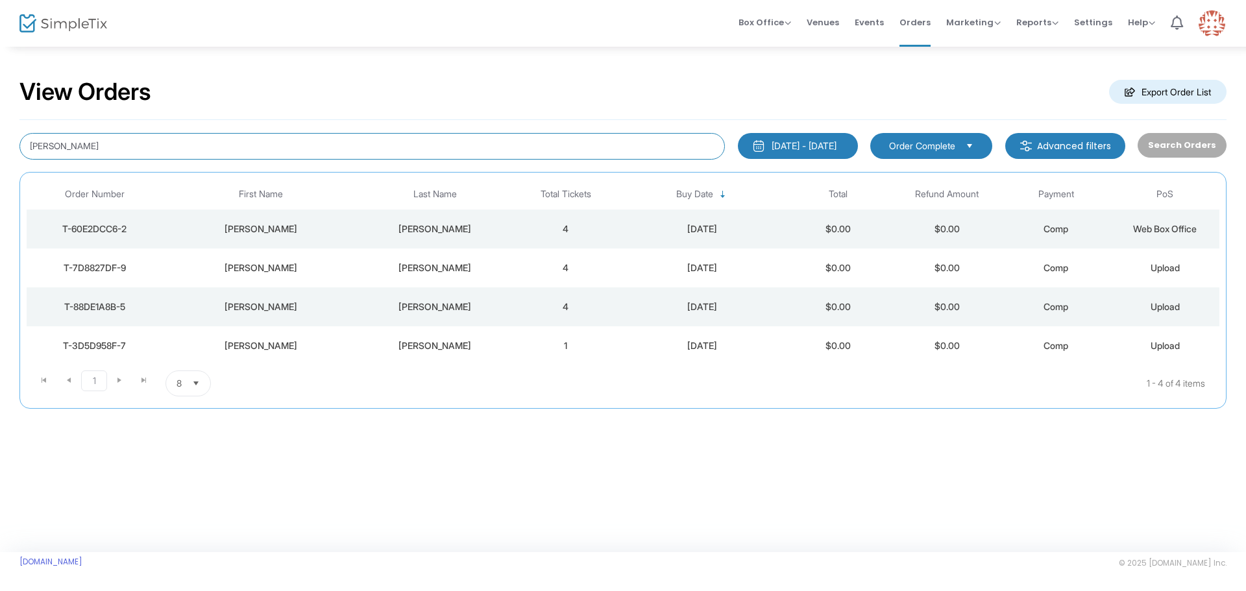
drag, startPoint x: 104, startPoint y: 145, endPoint x: 17, endPoint y: 153, distance: 87.3
click at [17, 153] on div "[PERSON_NAME]" at bounding box center [372, 146] width 718 height 27
type input "shanus"
